Goal: Communication & Community: Answer question/provide support

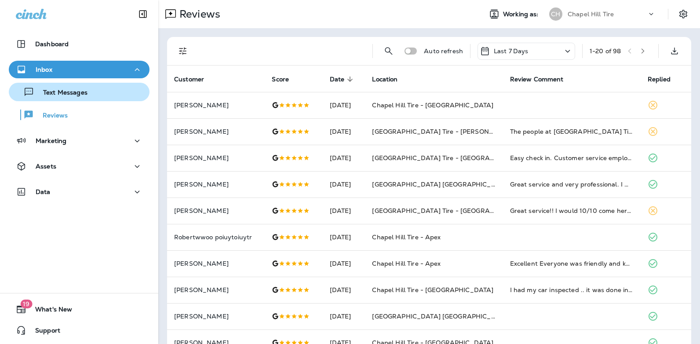
click at [75, 93] on p "Text Messages" at bounding box center [60, 93] width 53 height 8
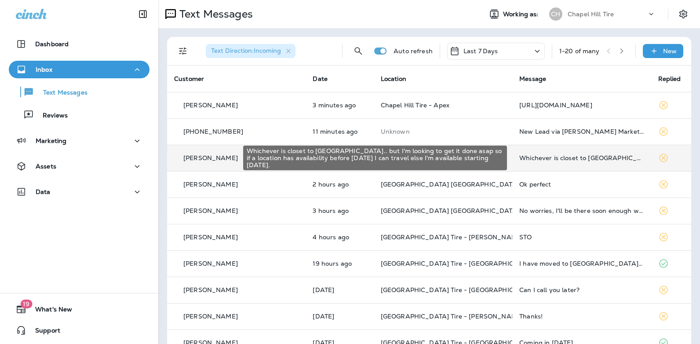
click at [598, 157] on div "Whichever is closet to [GEOGRAPHIC_DATA].. but I'm looking to get it done asap …" at bounding box center [581, 157] width 124 height 7
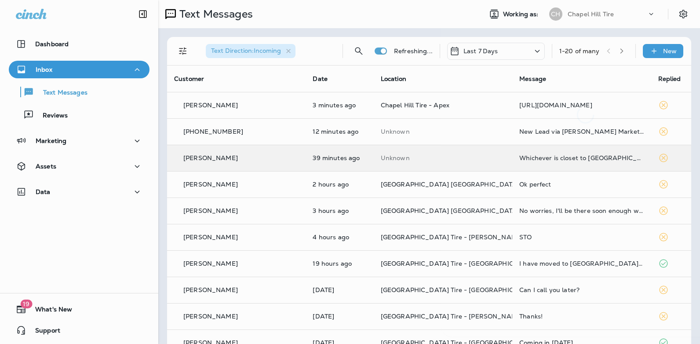
click at [598, 157] on div at bounding box center [585, 172] width 290 height 330
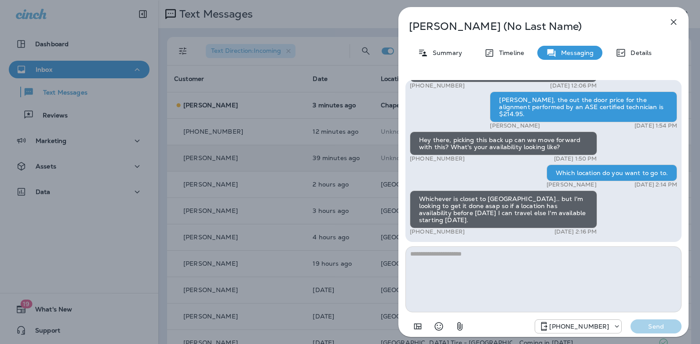
click at [481, 252] on textarea at bounding box center [543, 279] width 276 height 66
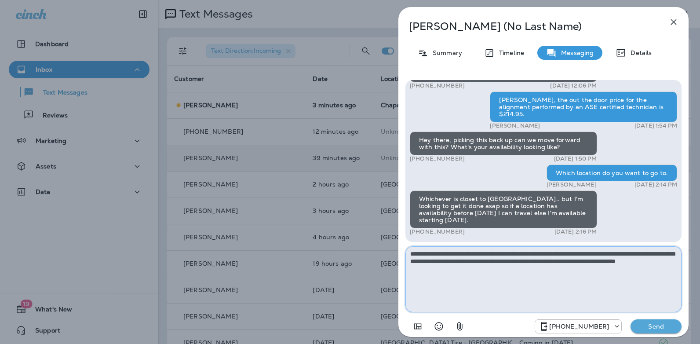
type textarea "**********"
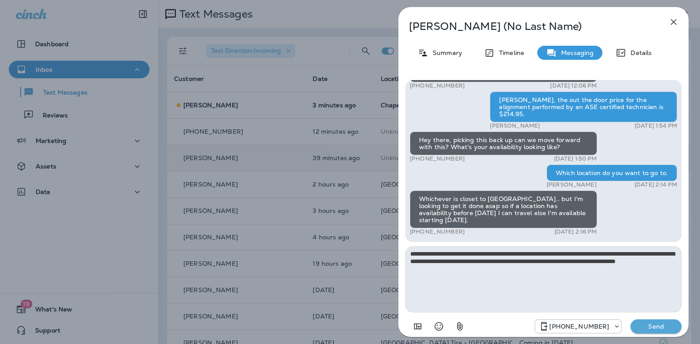
click at [654, 327] on p "Send" at bounding box center [655, 326] width 37 height 8
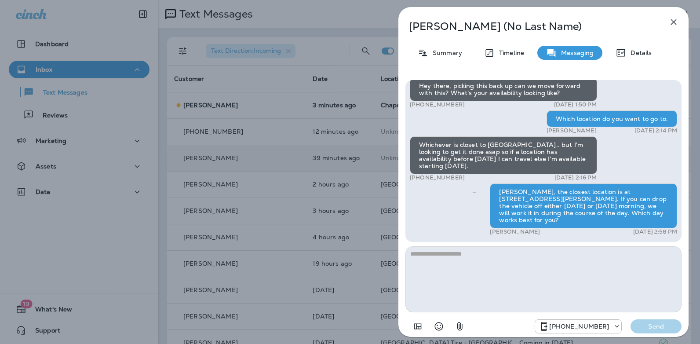
click at [669, 21] on icon "button" at bounding box center [673, 22] width 11 height 11
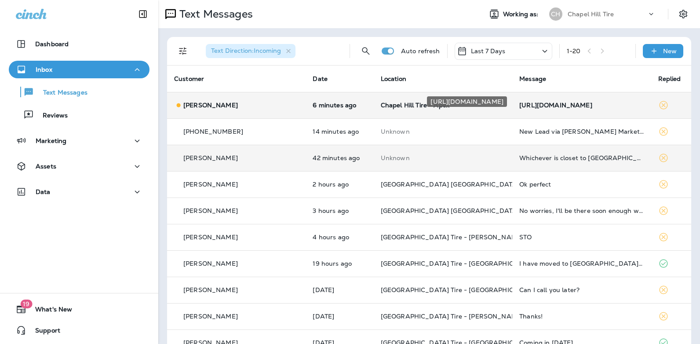
click at [582, 104] on div "[URL][DOMAIN_NAME]" at bounding box center [581, 105] width 124 height 7
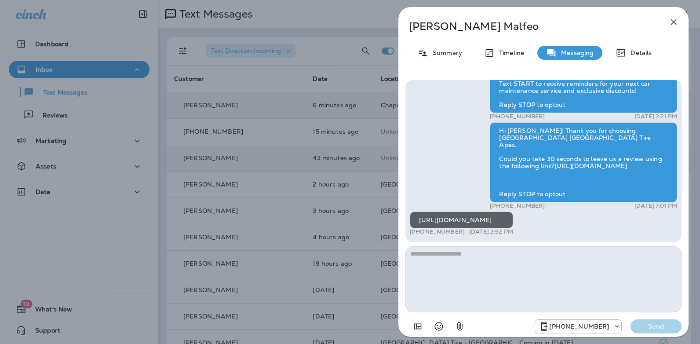
click at [674, 20] on icon "button" at bounding box center [673, 22] width 11 height 11
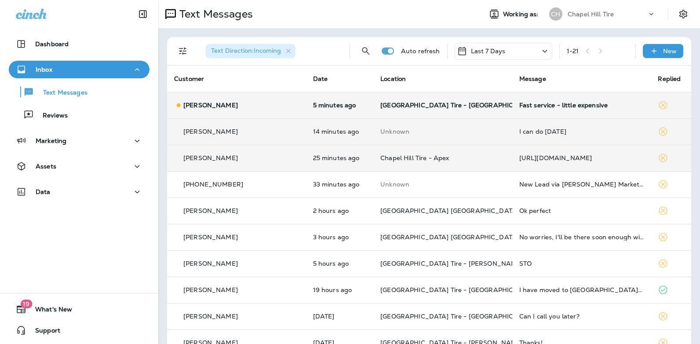
click at [538, 131] on div "I can do [DATE]" at bounding box center [581, 131] width 125 height 7
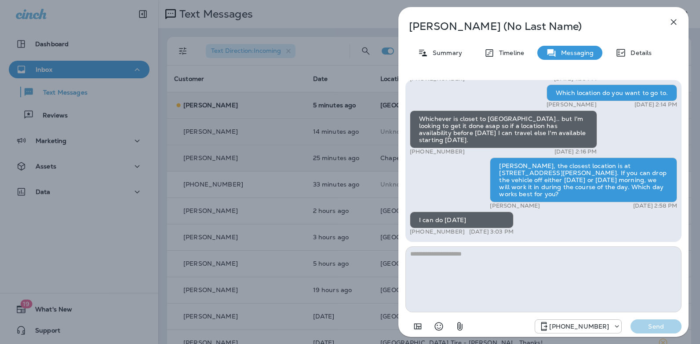
click at [466, 263] on textarea at bounding box center [543, 279] width 276 height 66
type textarea "**********"
click at [653, 326] on p "Send" at bounding box center [655, 326] width 37 height 8
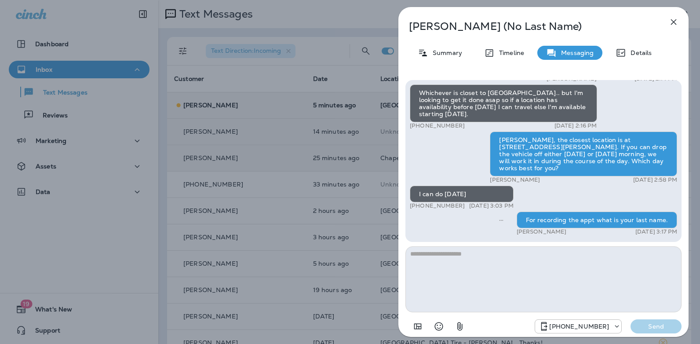
click at [673, 24] on icon "button" at bounding box center [673, 22] width 11 height 11
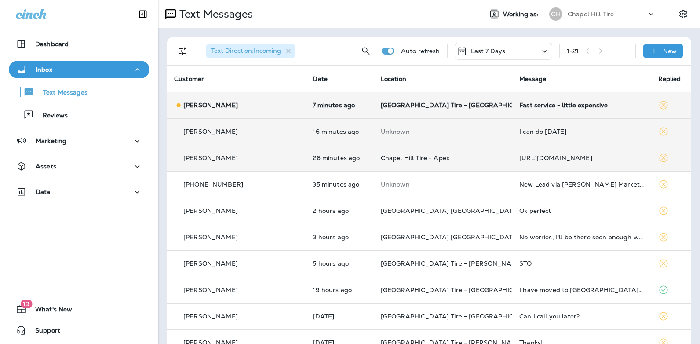
click at [539, 47] on icon at bounding box center [544, 51] width 11 height 11
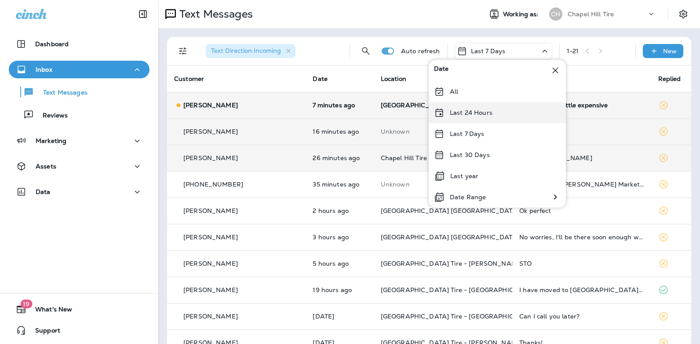
click at [492, 114] on div "Last 24 Hours" at bounding box center [497, 112] width 137 height 21
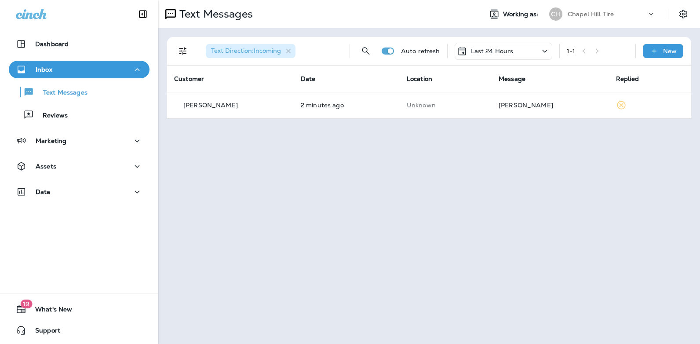
click at [544, 51] on icon at bounding box center [544, 51] width 5 height 3
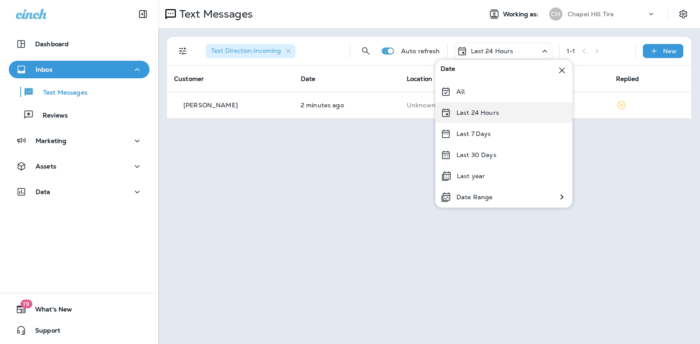
click at [501, 112] on div "Last 24 Hours" at bounding box center [503, 112] width 137 height 21
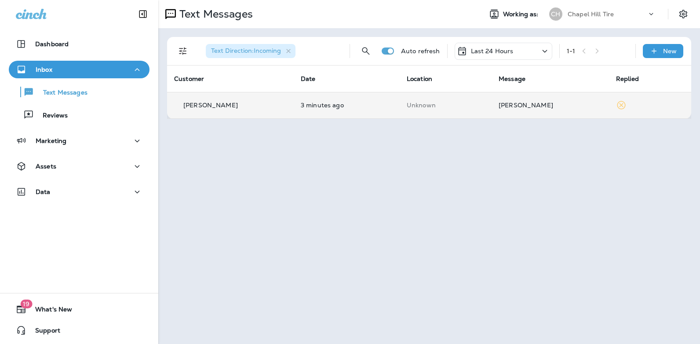
click at [508, 106] on div "[PERSON_NAME]" at bounding box center [549, 105] width 103 height 7
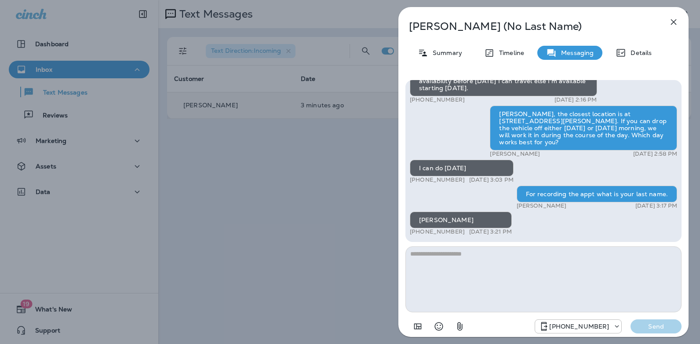
drag, startPoint x: 459, startPoint y: 231, endPoint x: 417, endPoint y: 233, distance: 41.8
click at [417, 233] on p "[PHONE_NUMBER]" at bounding box center [437, 231] width 55 height 7
copy p "[PHONE_NUMBER]"
drag, startPoint x: 681, startPoint y: 202, endPoint x: 682, endPoint y: 194, distance: 8.4
click at [682, 194] on div "Hey, I’m looking for an alignment and was wondering which system you use? I hav…" at bounding box center [543, 207] width 290 height 269
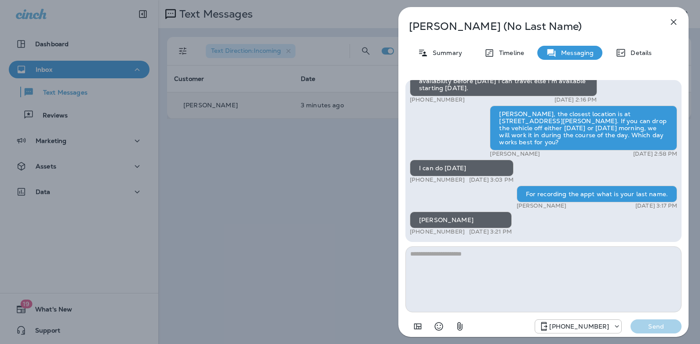
click at [673, 22] on icon "button" at bounding box center [674, 22] width 6 height 6
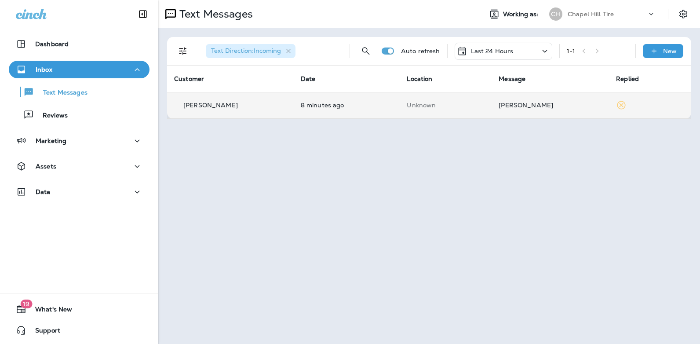
click at [517, 104] on div "[PERSON_NAME]" at bounding box center [549, 105] width 103 height 7
click at [517, 104] on div at bounding box center [582, 65] width 290 height 116
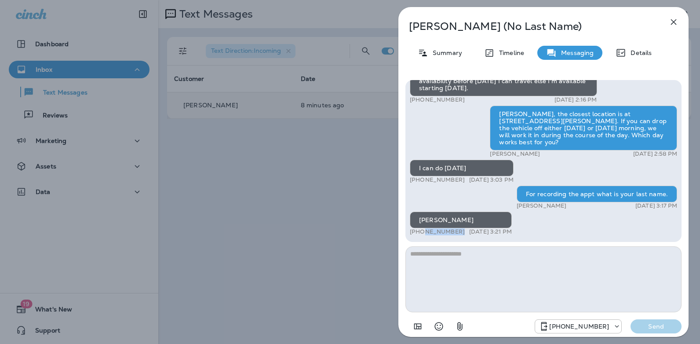
drag, startPoint x: 465, startPoint y: 229, endPoint x: 419, endPoint y: 231, distance: 46.2
click at [419, 231] on div "+1 (732) 773-0479 [DATE] 3:21 PM" at bounding box center [461, 231] width 102 height 7
copy p "732) 773-0479"
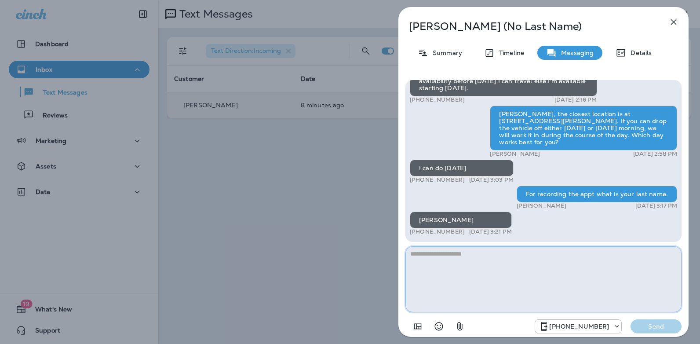
click at [447, 258] on textarea at bounding box center [543, 279] width 276 height 66
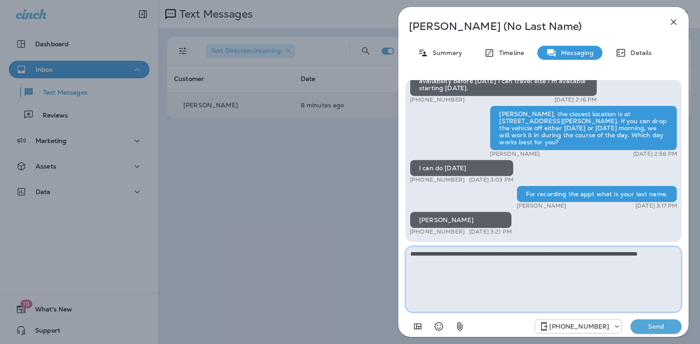
type textarea "**********"
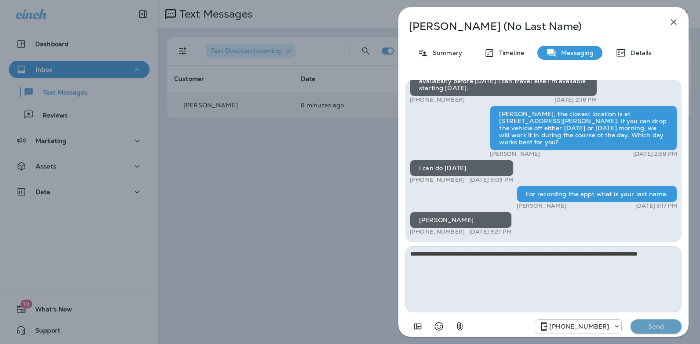
click at [645, 327] on p "Send" at bounding box center [655, 326] width 37 height 8
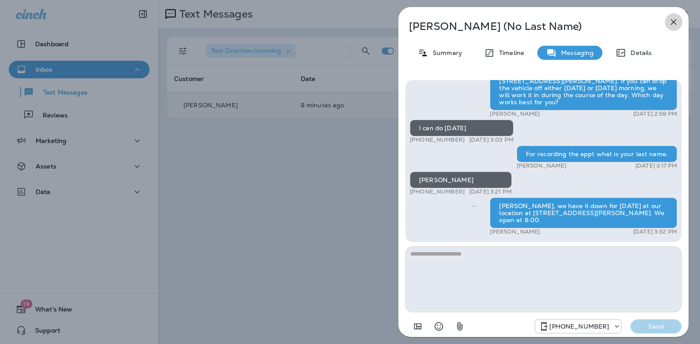
click at [675, 22] on icon "button" at bounding box center [673, 22] width 11 height 11
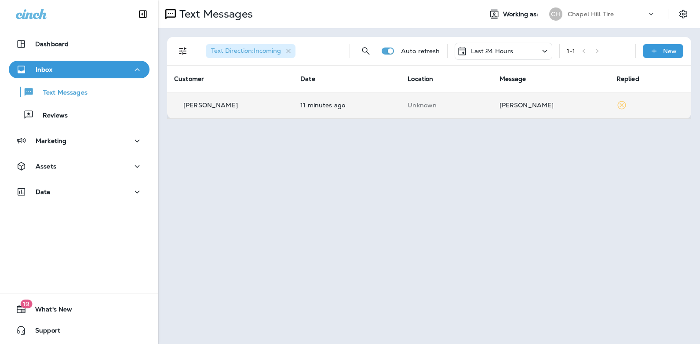
click at [545, 50] on icon at bounding box center [544, 51] width 11 height 11
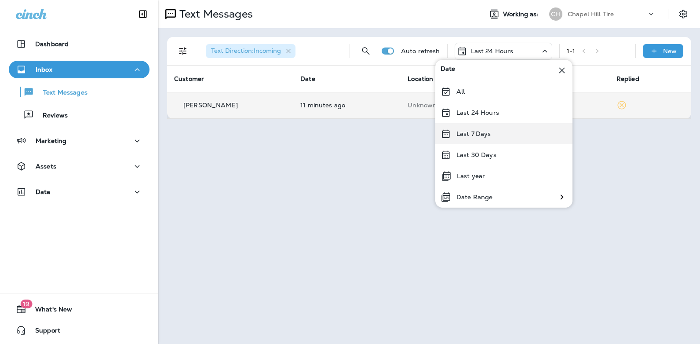
click at [503, 134] on div "Last 7 Days" at bounding box center [503, 133] width 137 height 21
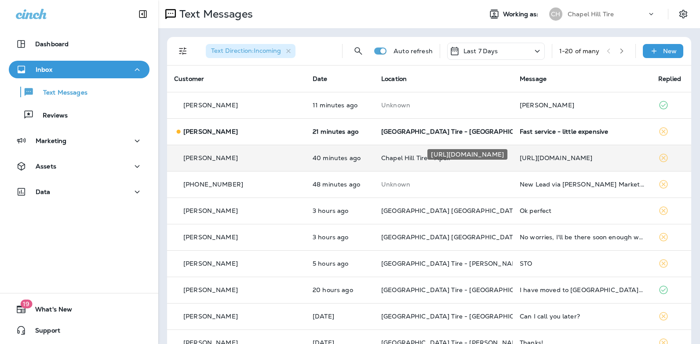
click at [538, 158] on div "[URL][DOMAIN_NAME]" at bounding box center [582, 157] width 124 height 7
click at [538, 158] on div at bounding box center [585, 172] width 290 height 330
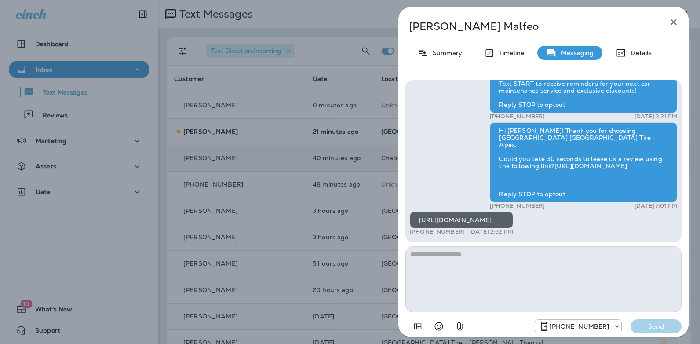
click at [460, 258] on textarea at bounding box center [543, 279] width 276 height 66
click at [669, 18] on icon "button" at bounding box center [673, 22] width 11 height 11
